Goal: Transaction & Acquisition: Purchase product/service

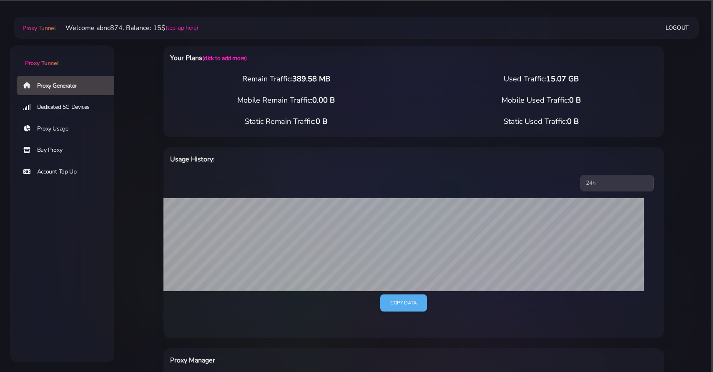
click at [63, 143] on link "Buy Proxy" at bounding box center [69, 150] width 104 height 19
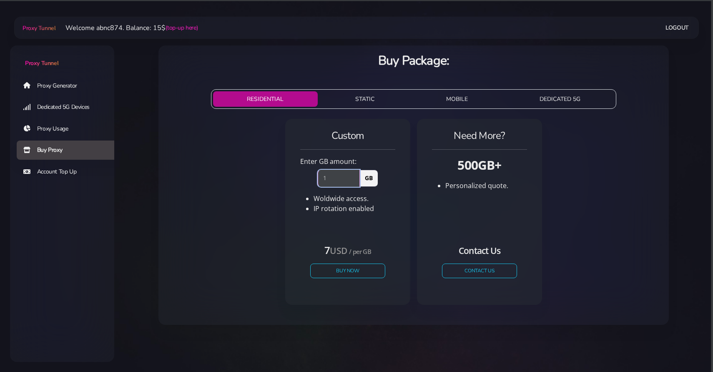
type input "1"
click at [357, 177] on input "1" at bounding box center [339, 178] width 42 height 17
click at [350, 272] on button "Buy Now" at bounding box center [348, 271] width 77 height 15
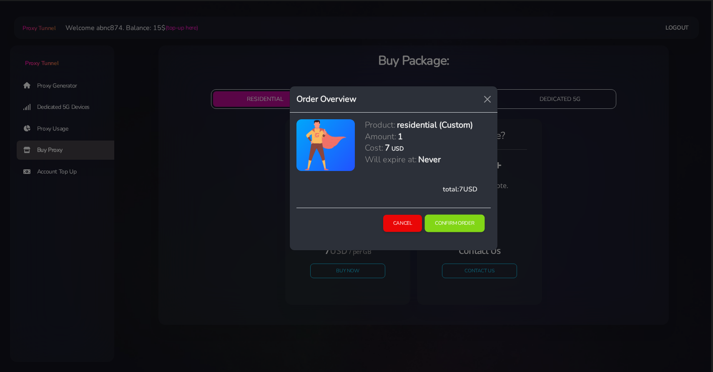
click at [466, 216] on button "Confirm Order" at bounding box center [455, 224] width 60 height 18
click at [461, 227] on button "Confirm Order" at bounding box center [455, 224] width 60 height 18
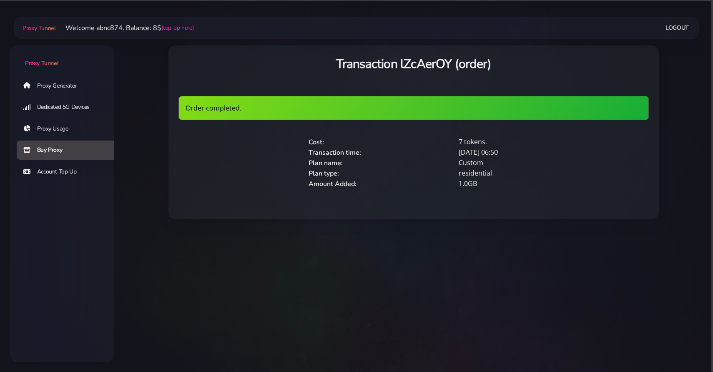
click at [471, 239] on html "Proxy Tunnel Proxy Generator Dedicated 5G Devices Proxy Usage Buy Proxy Account…" at bounding box center [356, 119] width 713 height 239
